Goal: Find contact information: Find contact information

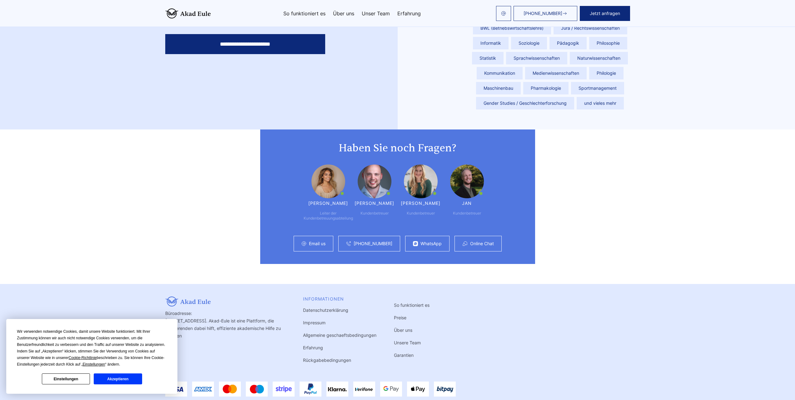
scroll to position [1557, 0]
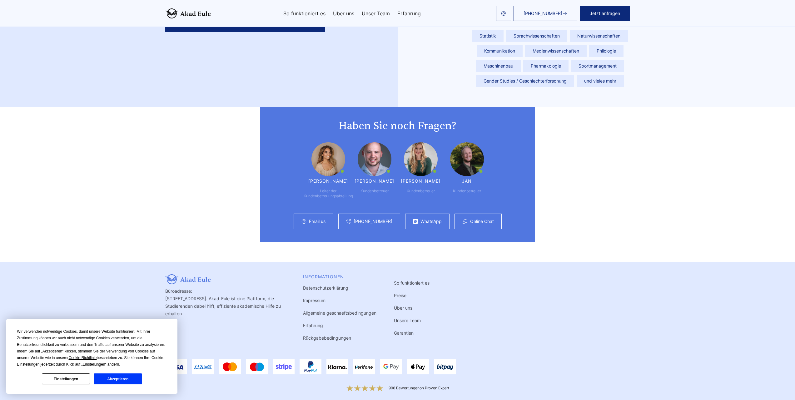
click at [309, 297] on link "Impressum" at bounding box center [314, 299] width 22 height 5
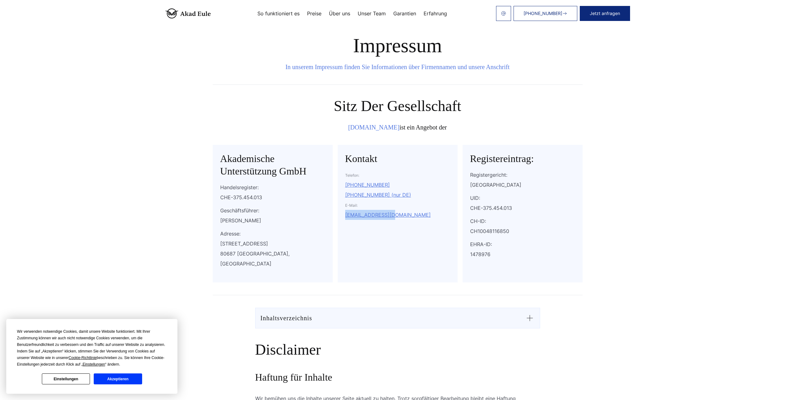
drag, startPoint x: 407, startPoint y: 215, endPoint x: 339, endPoint y: 212, distance: 68.5
click at [339, 212] on div "Kontakt Telefon: +41 41 588 1392 +49 800 001 0431 (nur DE) E-Mail: info@akad-eu…" at bounding box center [398, 213] width 120 height 137
copy link "info@akad-eule.de"
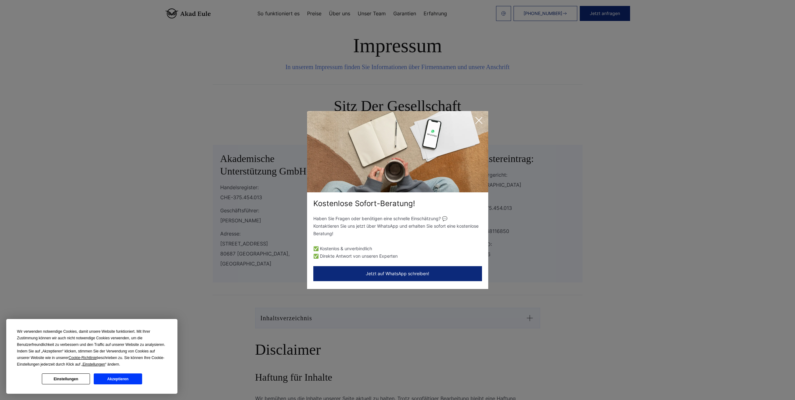
click at [476, 122] on icon at bounding box center [479, 120] width 12 height 12
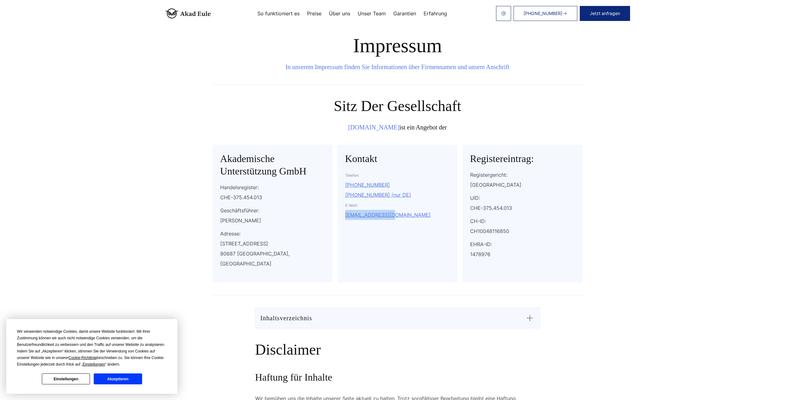
copy link "info@akad-eule.de"
click at [161, 158] on section "Impressum In unserem Impressum finden Sie Informationen über Firmennamen und un…" at bounding box center [397, 326] width 795 height 653
click at [277, 16] on link "So funktioniert es" at bounding box center [278, 13] width 42 height 5
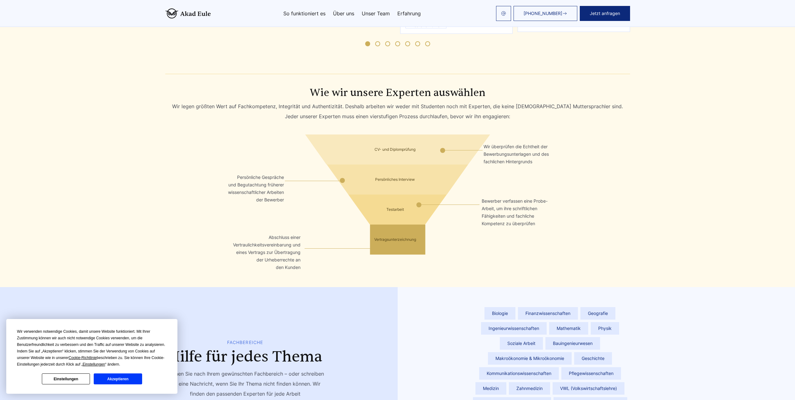
scroll to position [1164, 0]
